Goal: Information Seeking & Learning: Learn about a topic

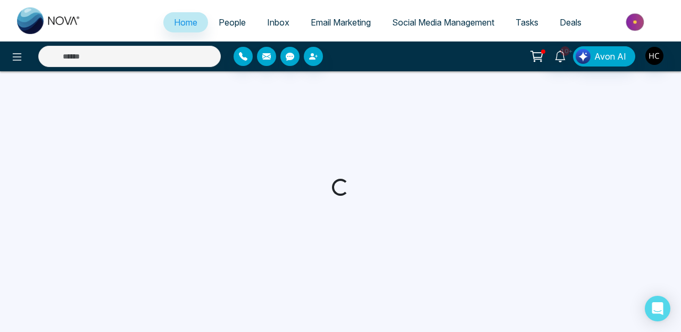
select select "*"
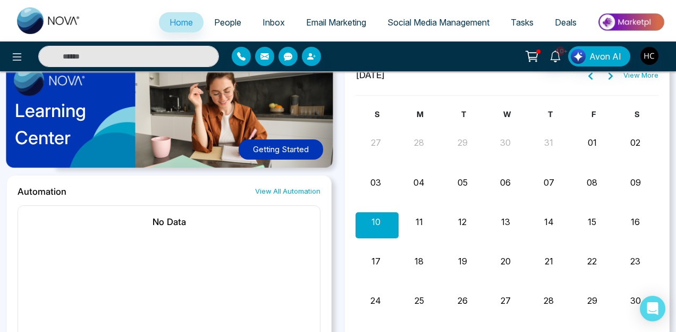
scroll to position [563, 0]
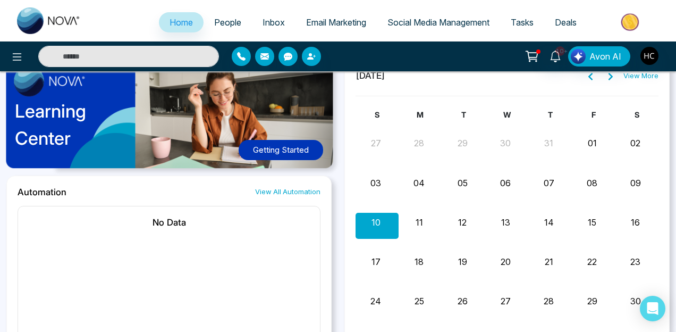
click at [327, 22] on span "Email Marketing" at bounding box center [336, 22] width 60 height 11
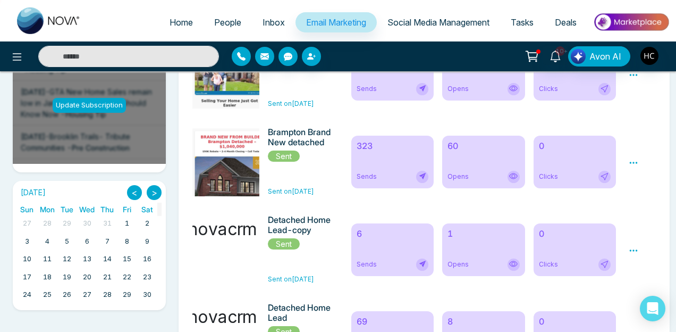
scroll to position [143, 0]
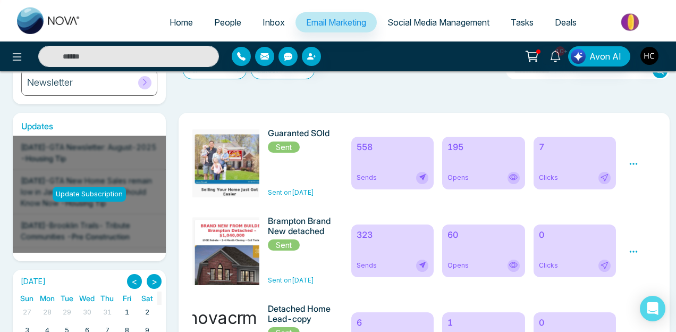
click at [460, 155] on div "195 Opens" at bounding box center [483, 163] width 83 height 53
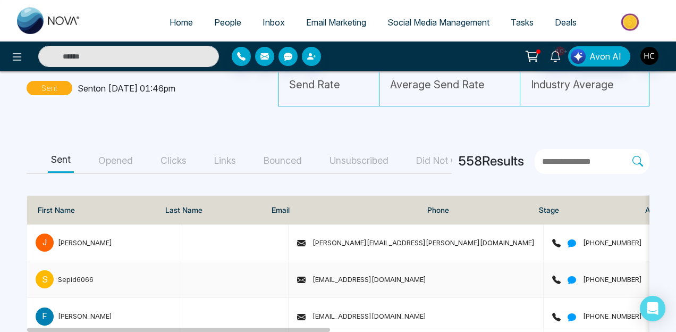
scroll to position [63, 0]
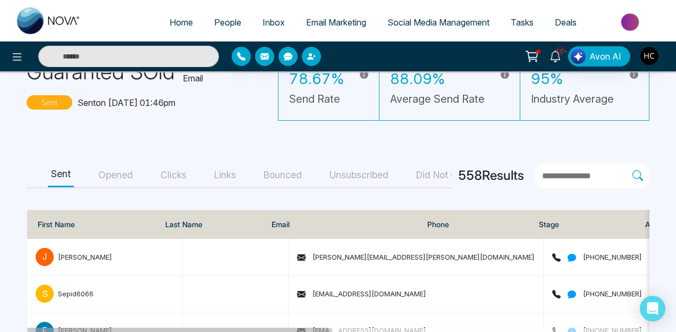
click at [110, 173] on button "Opened" at bounding box center [115, 175] width 41 height 24
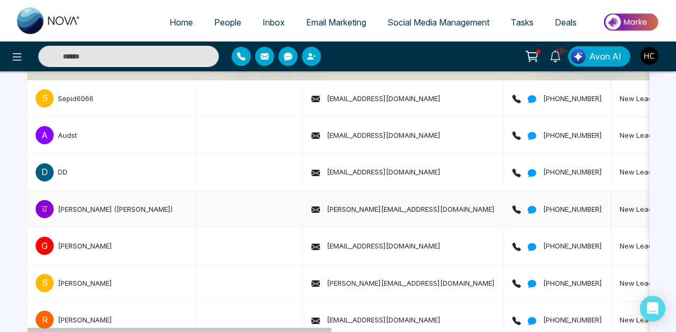
scroll to position [159, 0]
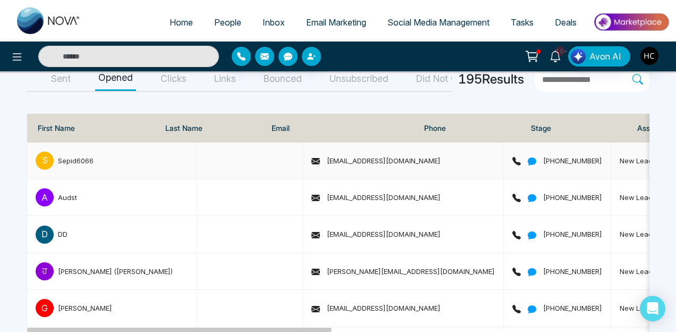
click at [94, 157] on div "Sepid6066" at bounding box center [76, 160] width 36 height 11
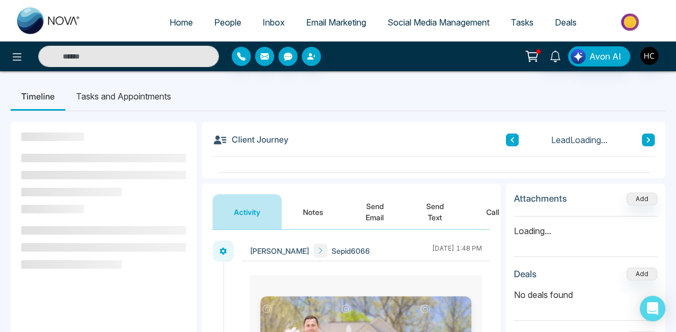
click at [319, 220] on button "Notes" at bounding box center [313, 211] width 63 height 35
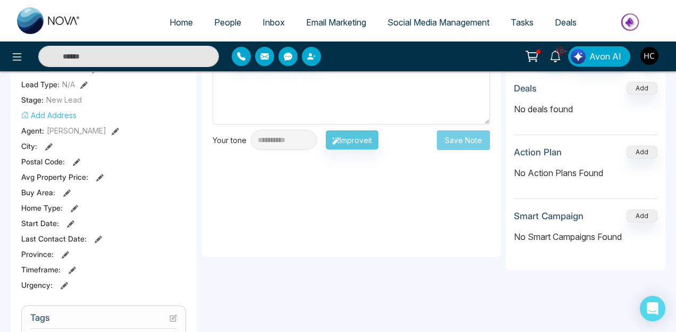
scroll to position [195, 0]
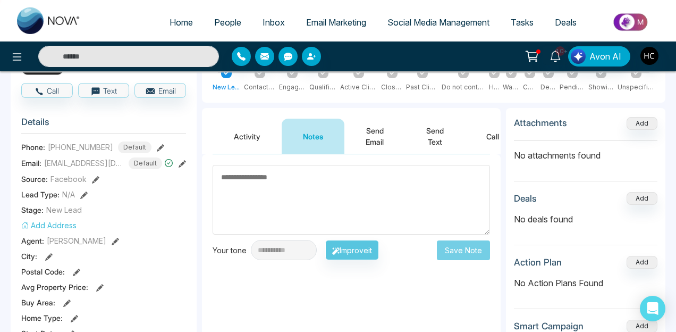
scroll to position [82, 0]
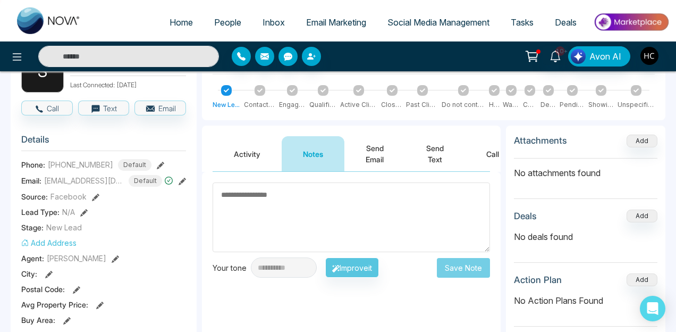
click at [247, 149] on button "Activity" at bounding box center [247, 153] width 69 height 35
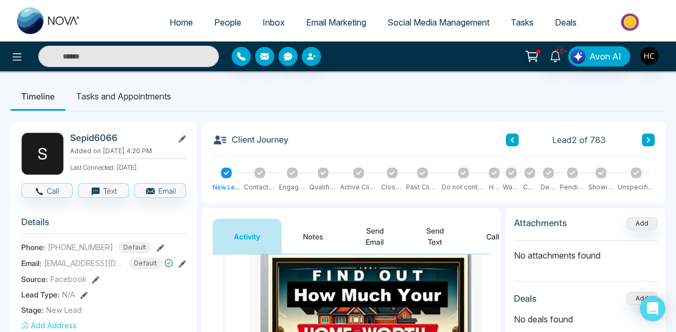
click at [657, 134] on div "Client Journey Lead 2 of 783 New Lead Contacted Engaged Qualified Active Client…" at bounding box center [434, 162] width 464 height 81
click at [647, 140] on icon at bounding box center [648, 140] width 5 height 6
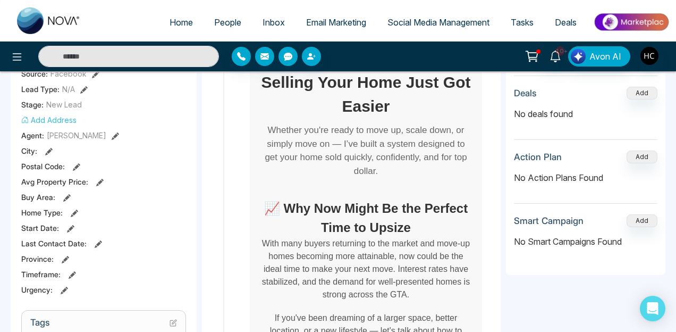
scroll to position [576, 0]
